Goal: Check status: Check status

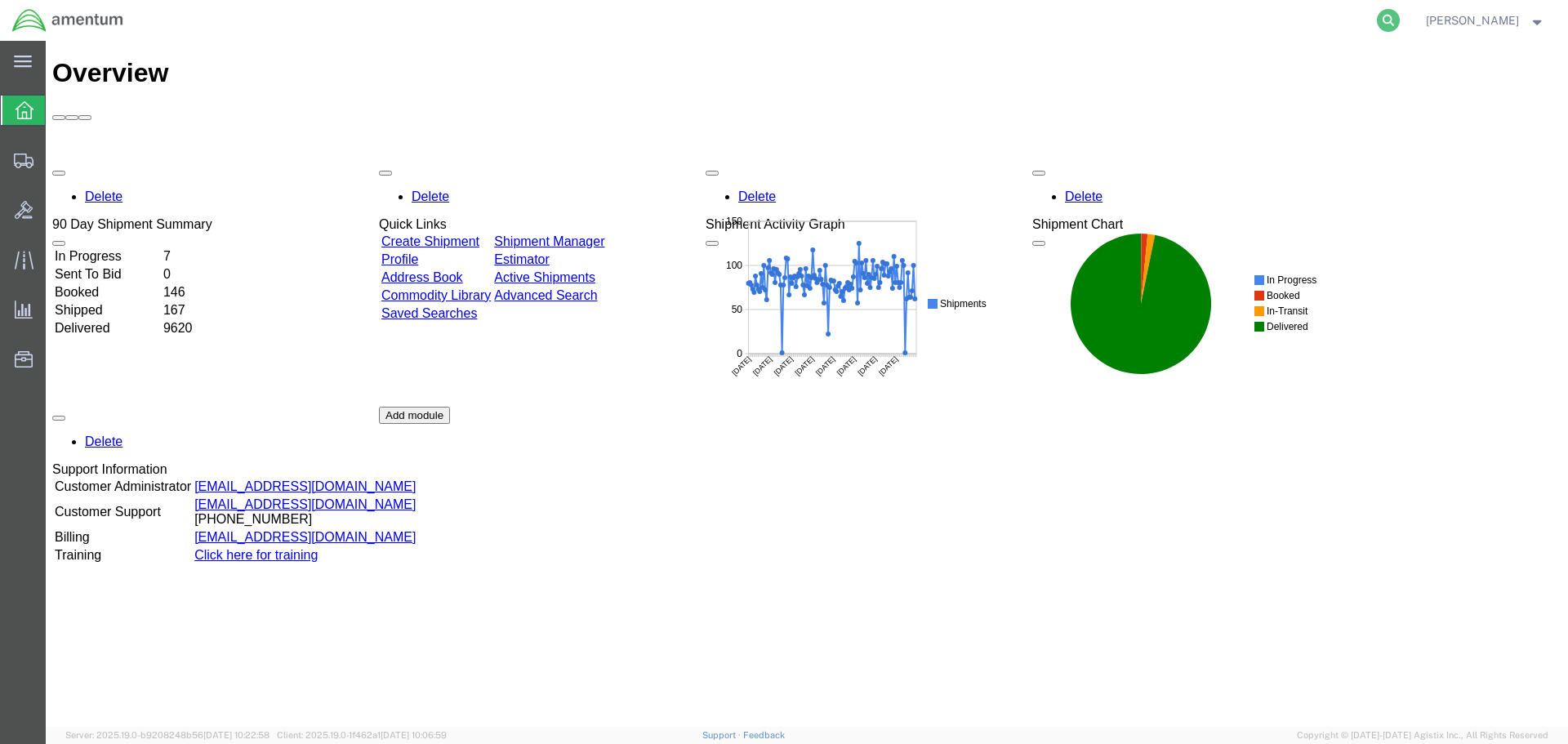
click at [1400, 25] on icon at bounding box center [1388, 20] width 23 height 23
paste input "56744660"
type input "56744660"
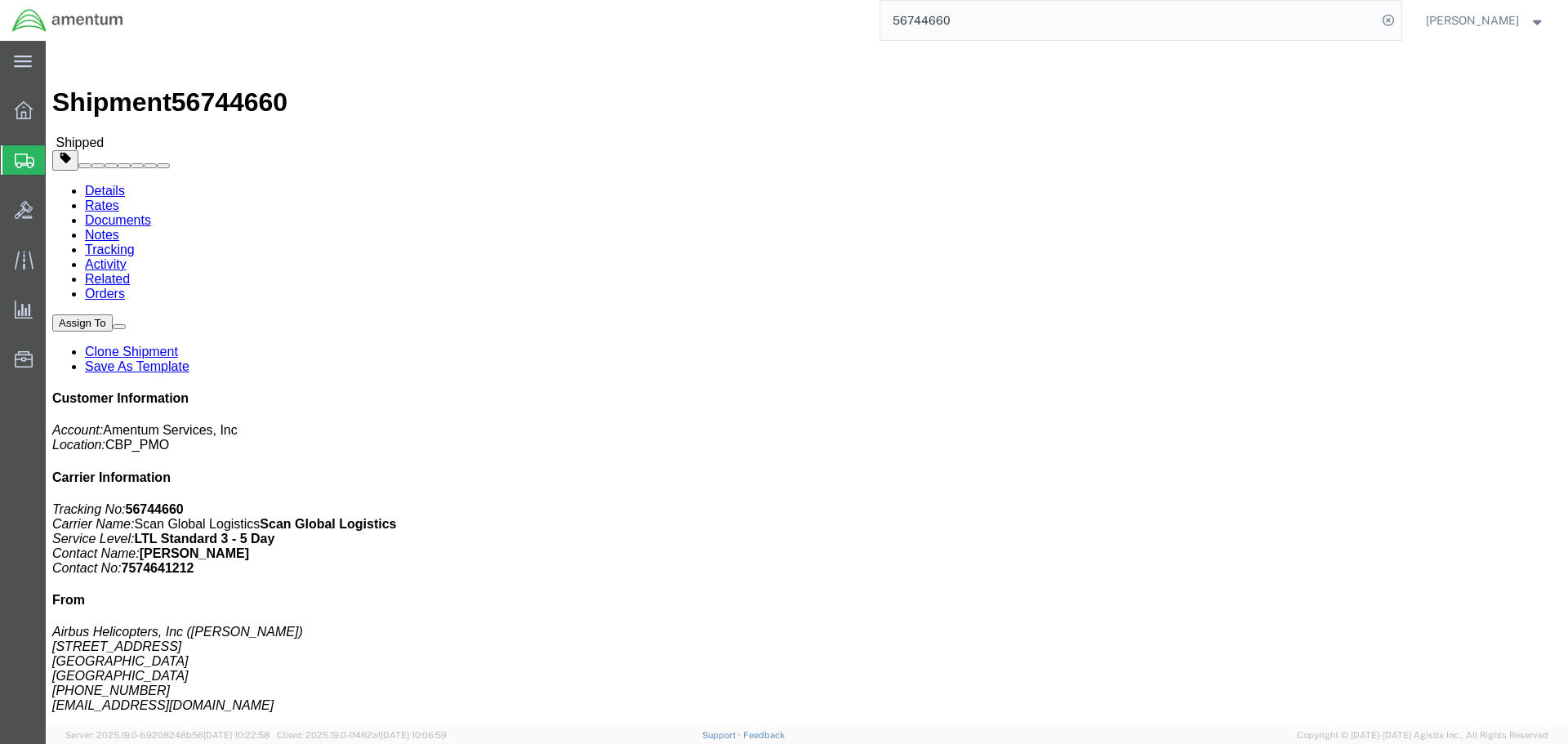
click link "Tracking"
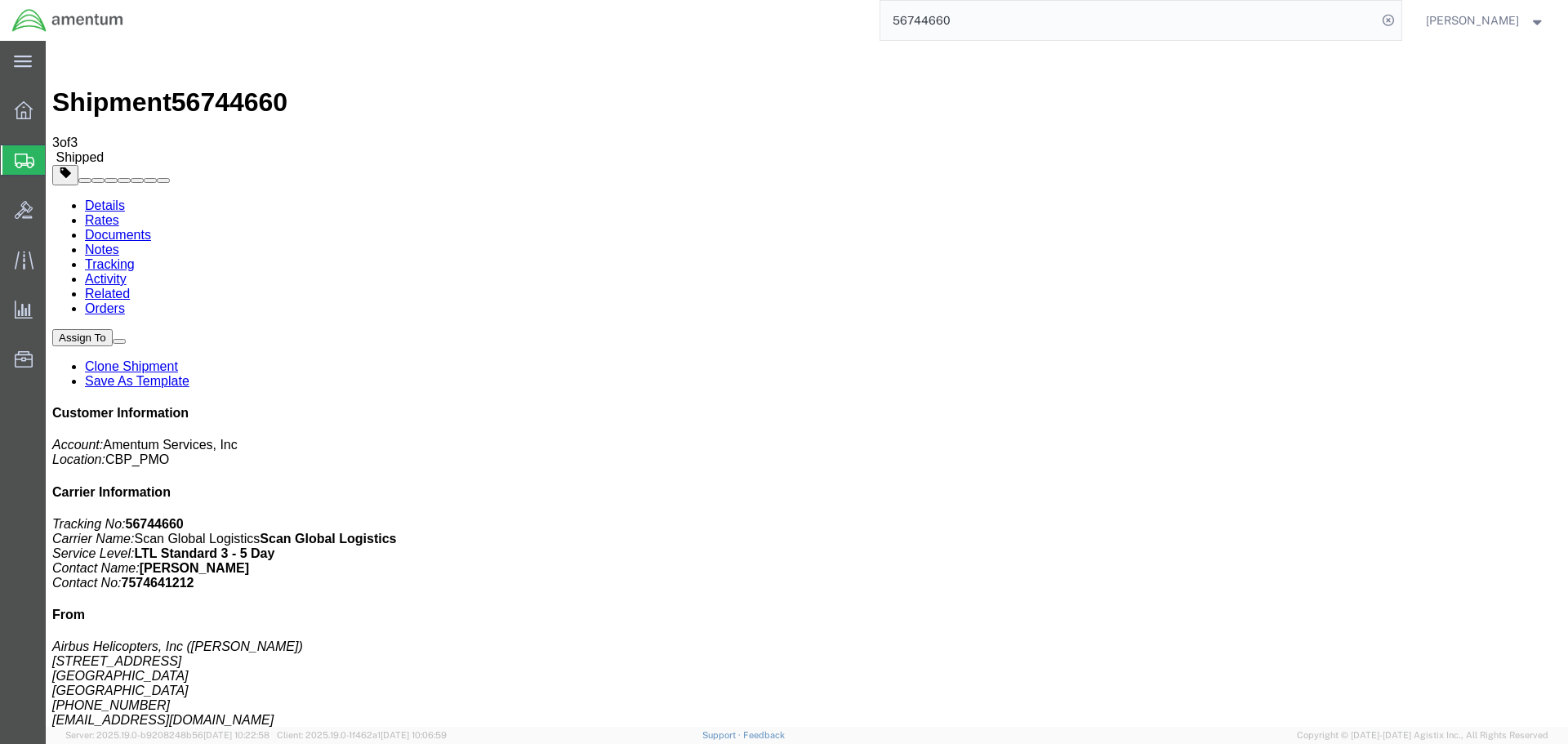
click at [151, 228] on link "Documents" at bounding box center [118, 235] width 66 height 14
click at [115, 199] on link "Details" at bounding box center [105, 205] width 40 height 14
